Goal: Navigation & Orientation: Find specific page/section

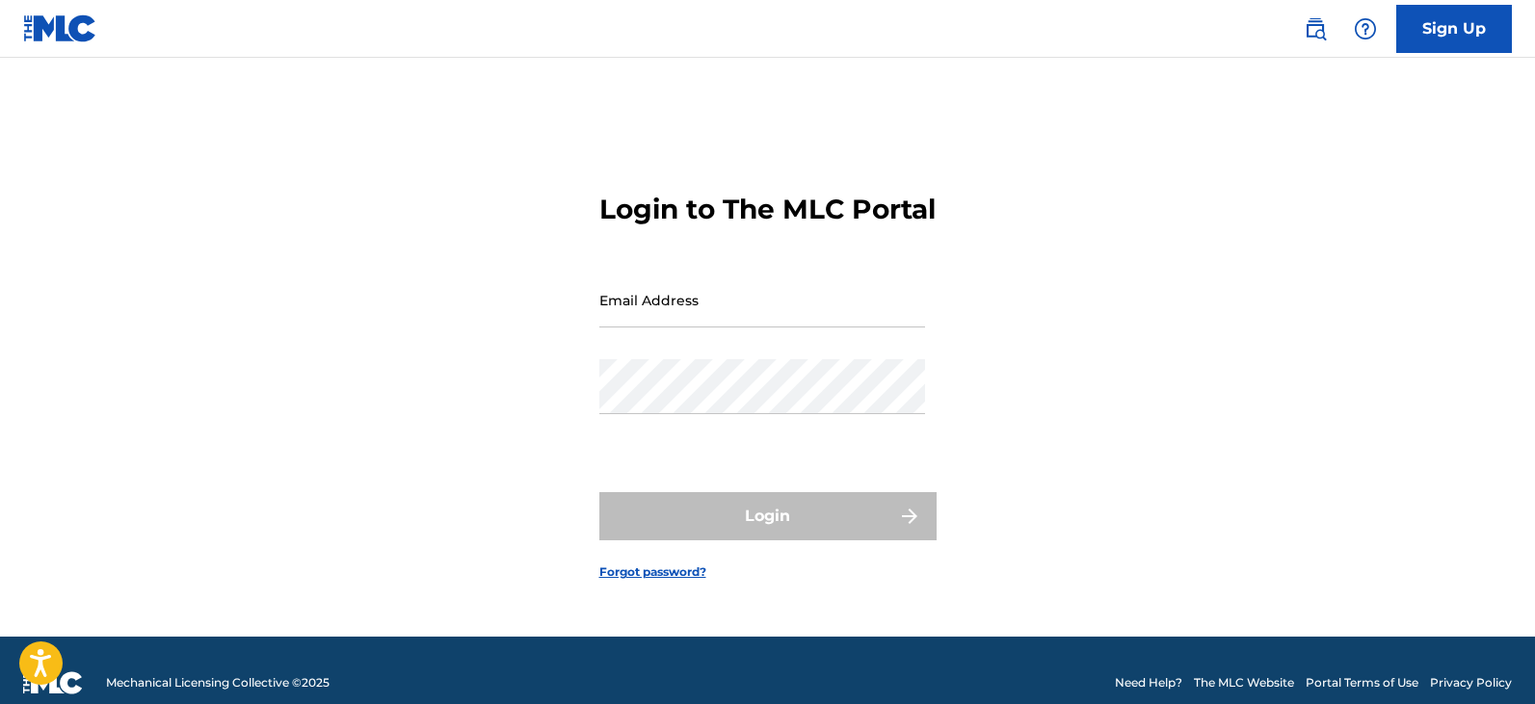
click at [841, 328] on input "Email Address" at bounding box center [762, 300] width 326 height 55
type input "[EMAIL_ADDRESS][DOMAIN_NAME]"
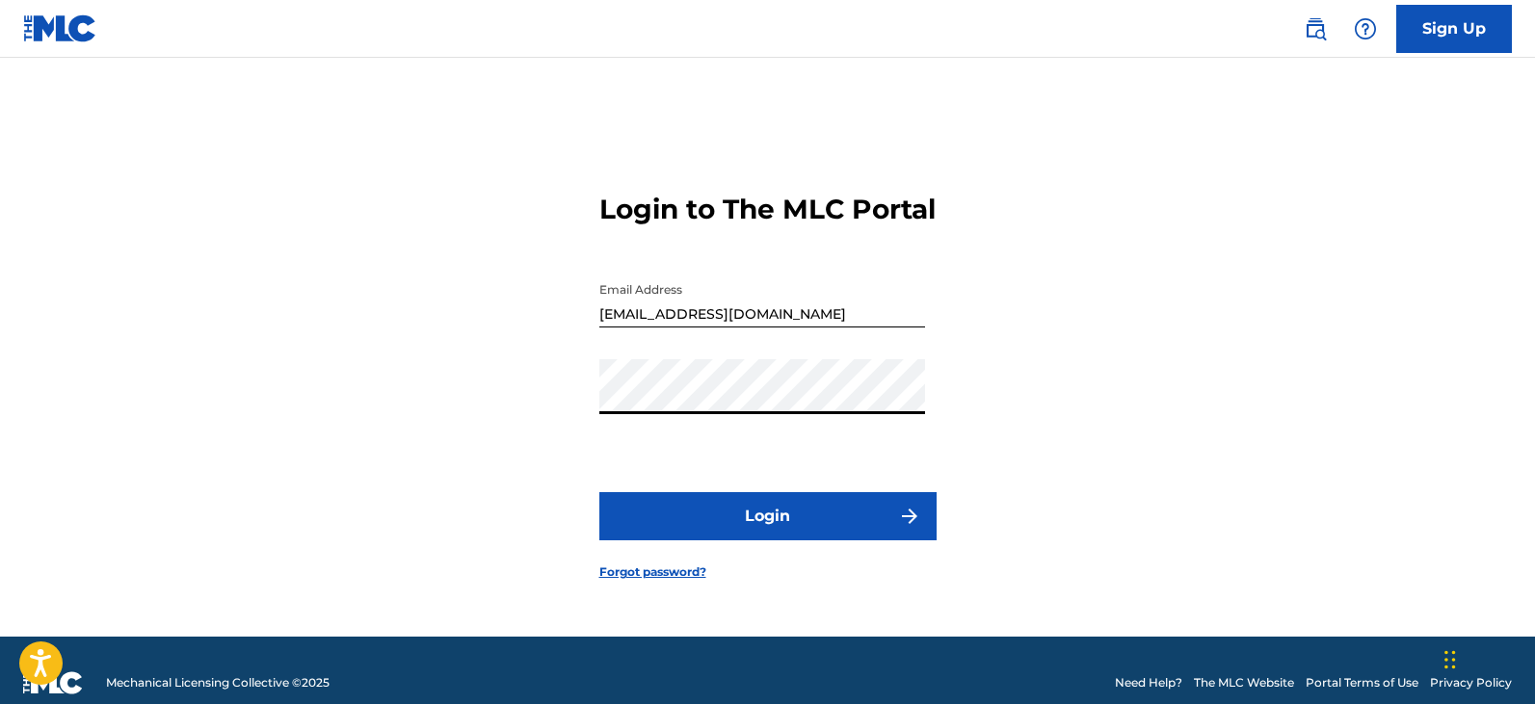
click at [912, 528] on img "submit" at bounding box center [909, 516] width 23 height 23
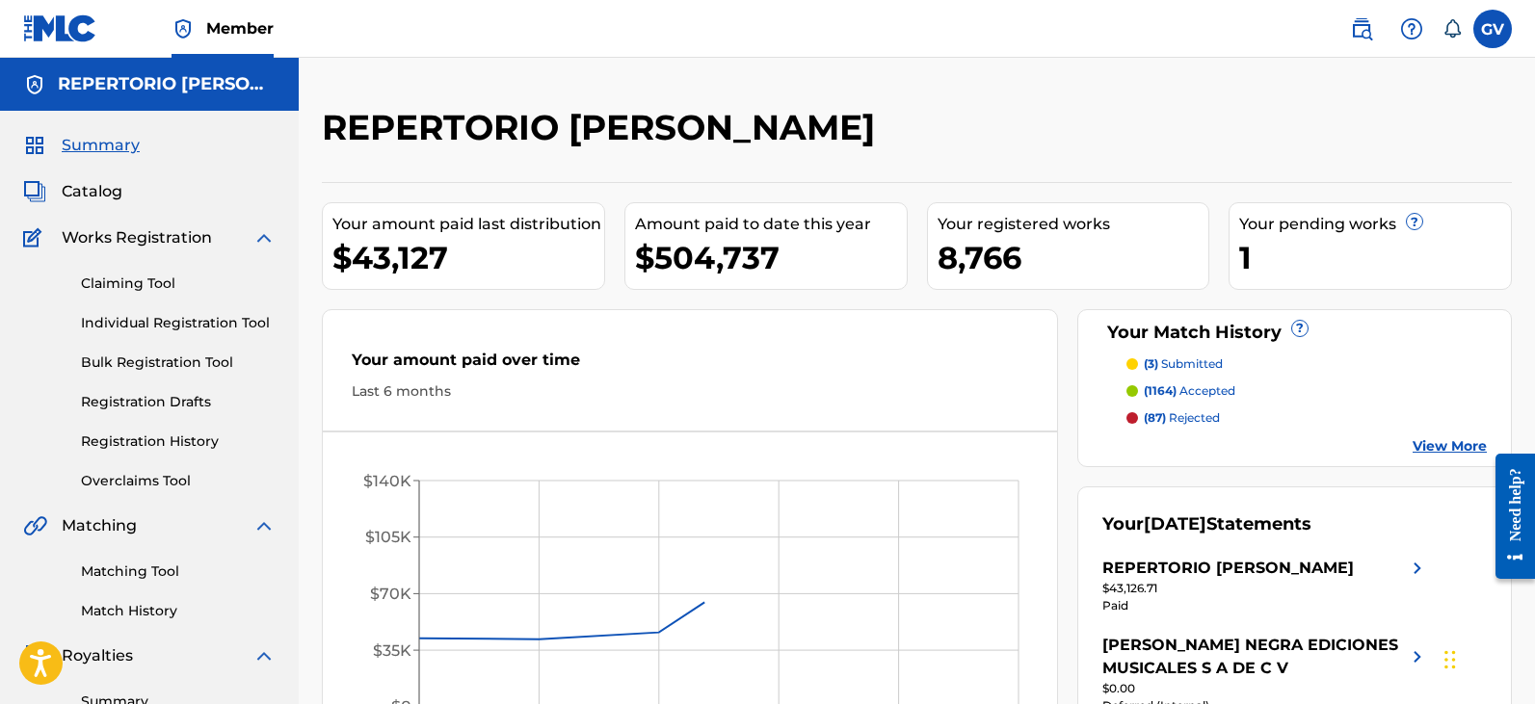
drag, startPoint x: 90, startPoint y: 194, endPoint x: 92, endPoint y: 178, distance: 15.7
click at [90, 194] on span "Catalog" at bounding box center [92, 191] width 61 height 23
